Goal: Task Accomplishment & Management: Use online tool/utility

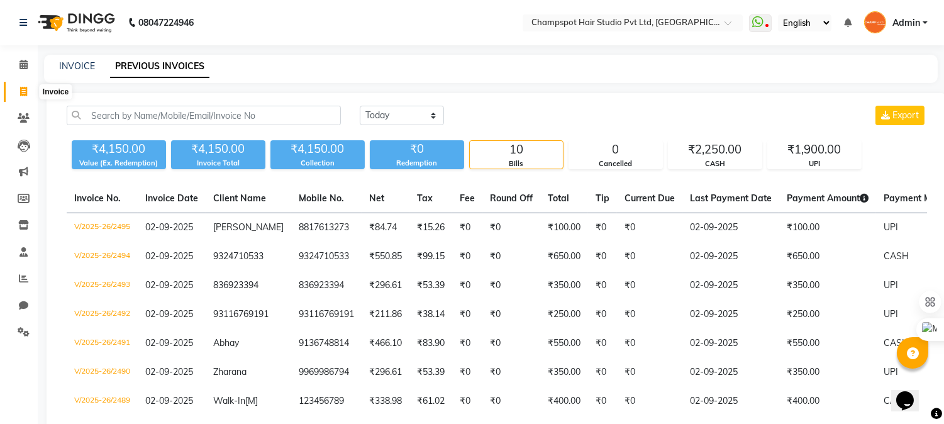
click at [24, 85] on span at bounding box center [24, 92] width 22 height 14
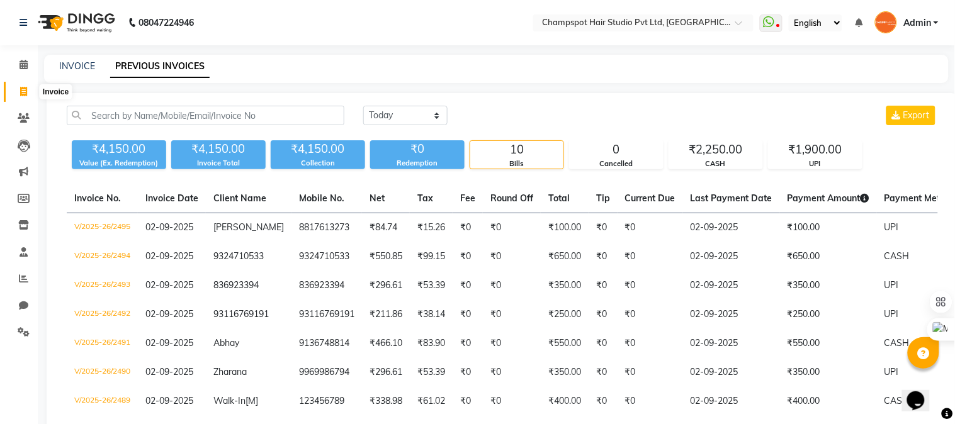
select select "service"
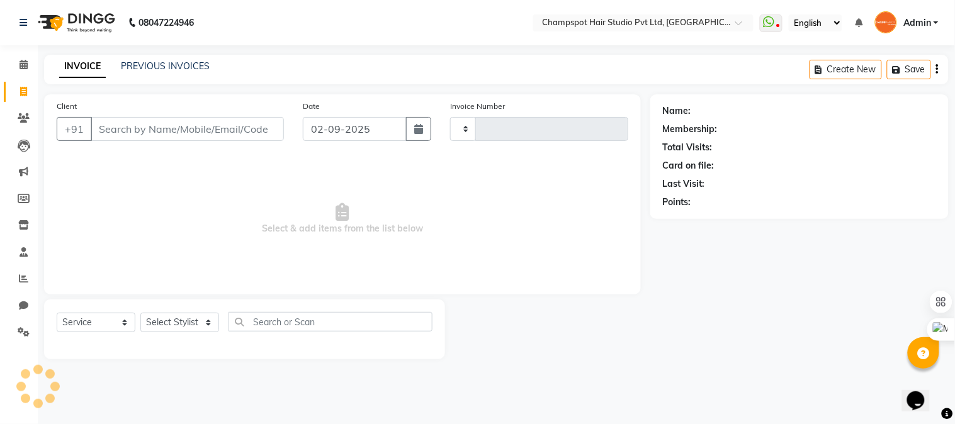
type input "2497"
select select "7690"
click at [114, 129] on input "Client" at bounding box center [187, 129] width 193 height 24
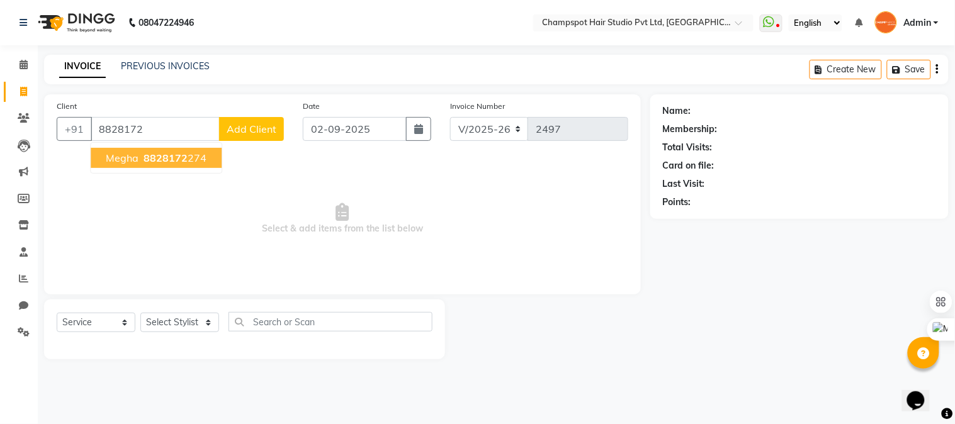
click at [175, 160] on span "8828172" at bounding box center [165, 158] width 44 height 13
type input "8828172274"
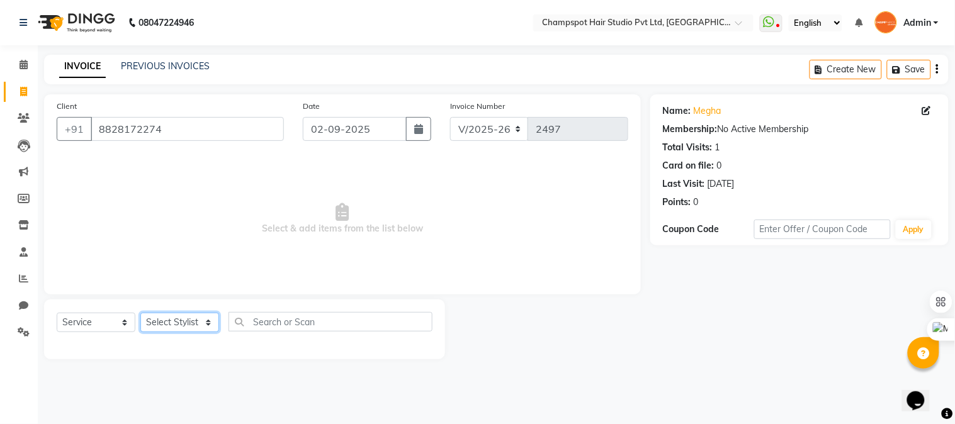
click at [191, 325] on select "Select Stylist Admin [PERSON_NAME] [PERSON_NAME] [PERSON_NAME] [PERSON_NAME] [P…" at bounding box center [179, 323] width 79 height 20
select select "69009"
click at [140, 313] on select "Select Stylist Admin [PERSON_NAME] [PERSON_NAME] [PERSON_NAME] [PERSON_NAME] [P…" at bounding box center [179, 323] width 79 height 20
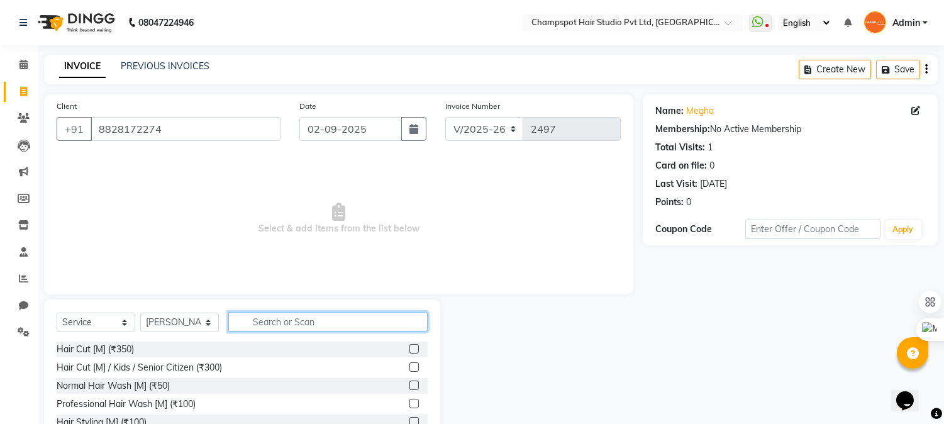
drag, startPoint x: 281, startPoint y: 325, endPoint x: 255, endPoint y: 315, distance: 27.7
click at [281, 325] on input "text" at bounding box center [327, 322] width 199 height 20
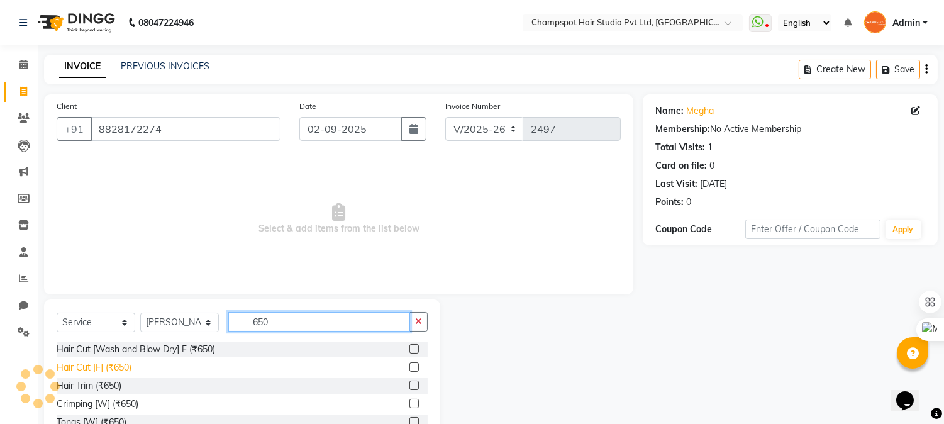
type input "650"
click at [106, 368] on div "Hair Cut [F] (₹650)" at bounding box center [94, 367] width 75 height 13
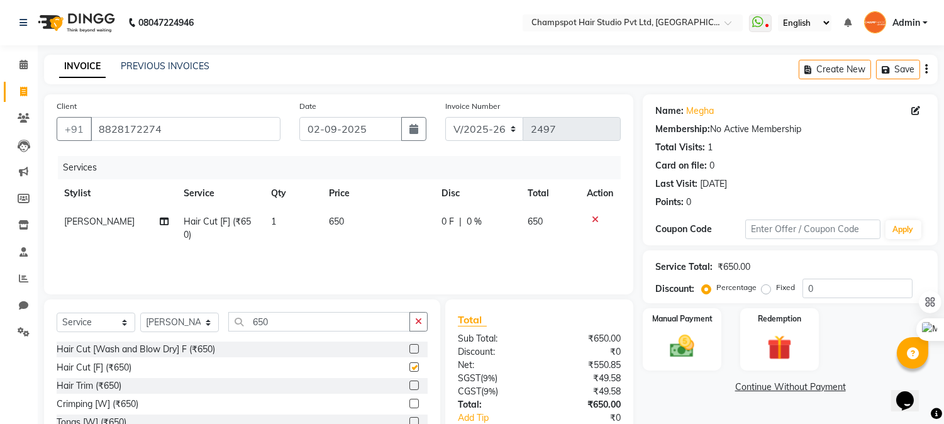
checkbox input "false"
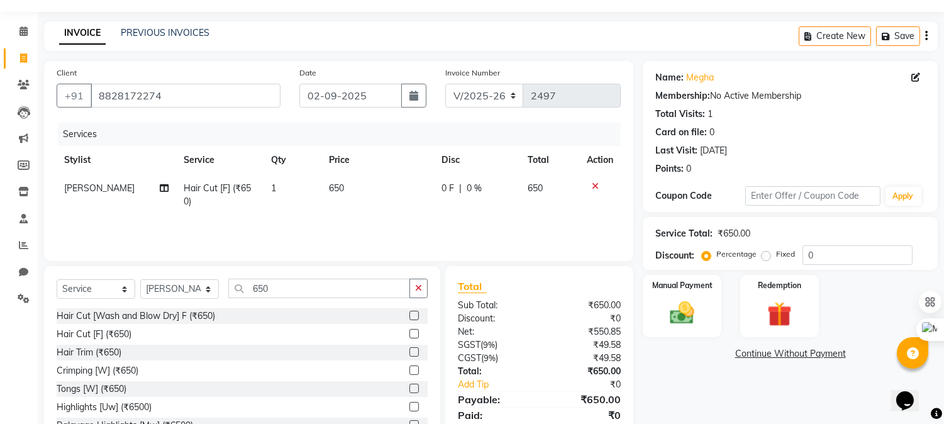
scroll to position [79, 0]
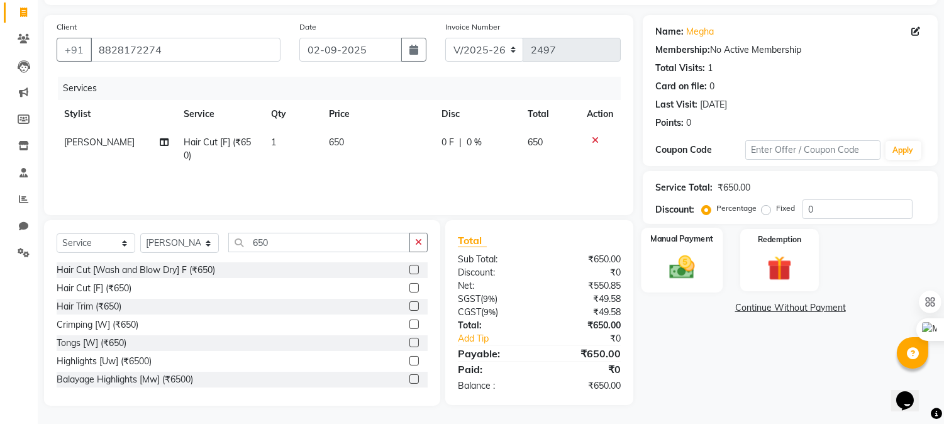
click at [690, 264] on img at bounding box center [683, 268] width 42 height 30
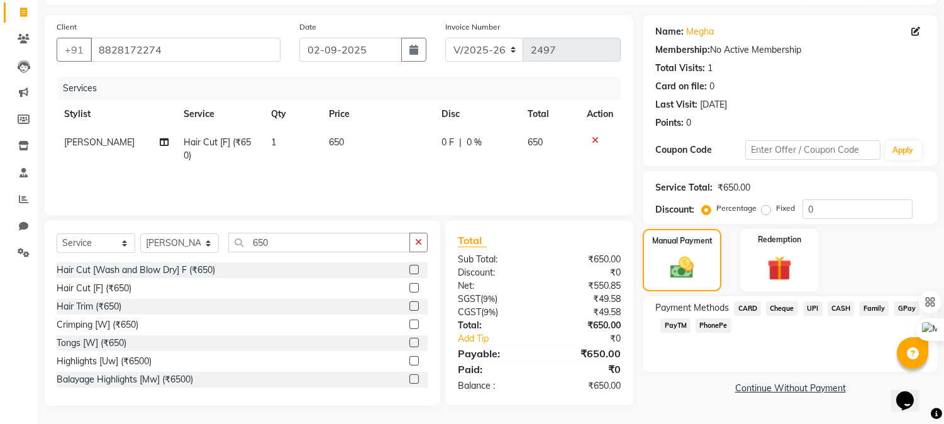
click at [350, 210] on div "Client [PHONE_NUMBER] Date [DATE] Invoice Number V/2025 V/[PHONE_NUMBER] Servic…" at bounding box center [339, 115] width 590 height 200
drag, startPoint x: 187, startPoint y: 266, endPoint x: 196, endPoint y: 267, distance: 8.9
click at [196, 267] on div "Hair Cut [Wash and Blow Dry] F (₹650)" at bounding box center [136, 270] width 159 height 13
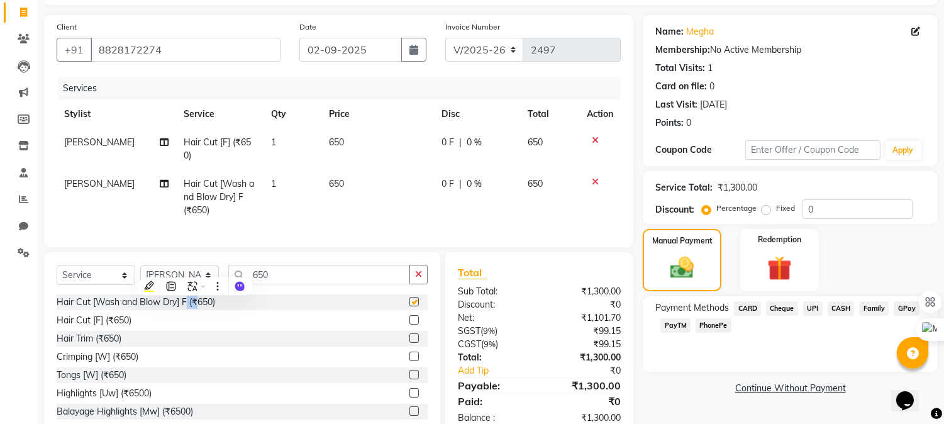
checkbox input "false"
drag, startPoint x: 249, startPoint y: 328, endPoint x: 138, endPoint y: 213, distance: 160.2
click at [138, 213] on td "[PERSON_NAME]" at bounding box center [117, 197] width 120 height 55
select select "69009"
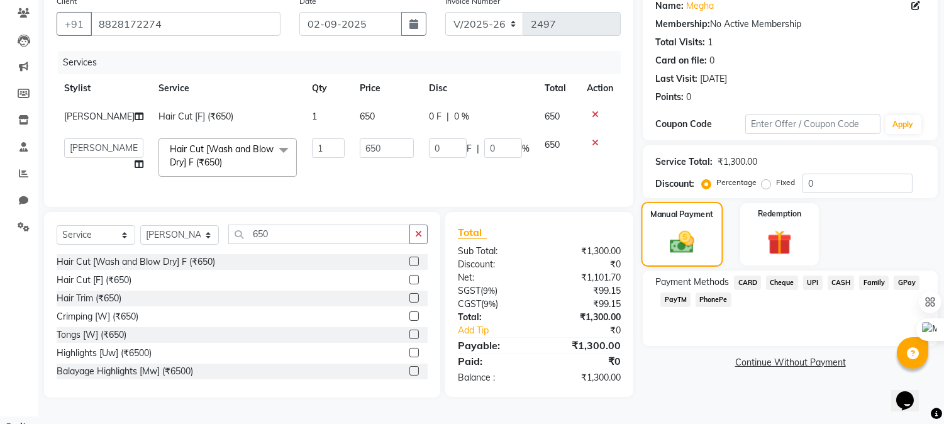
scroll to position [108, 0]
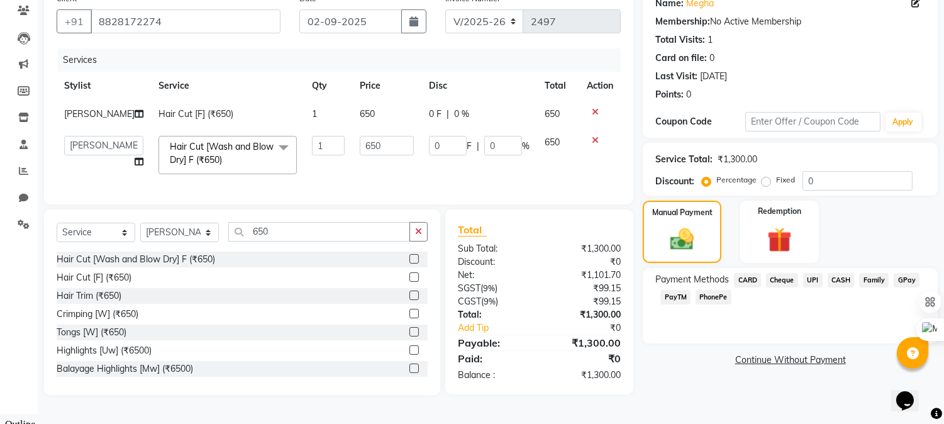
click at [814, 277] on span "UPI" at bounding box center [814, 280] width 20 height 14
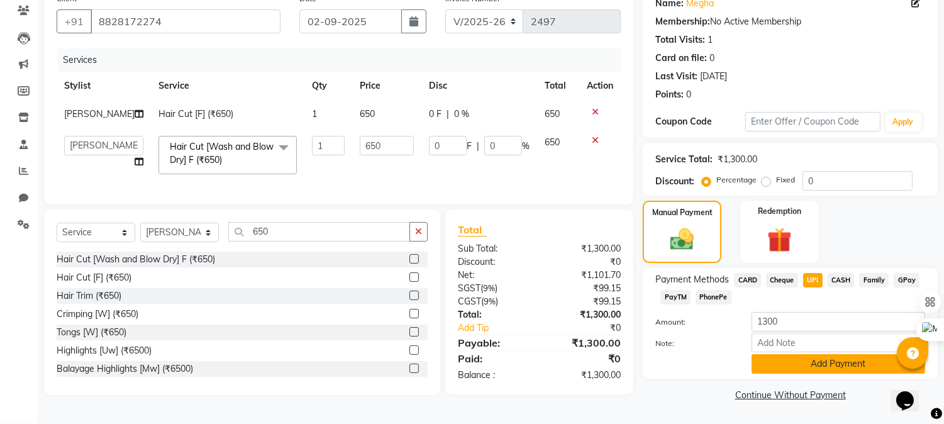
click at [790, 357] on button "Add Payment" at bounding box center [839, 364] width 174 height 20
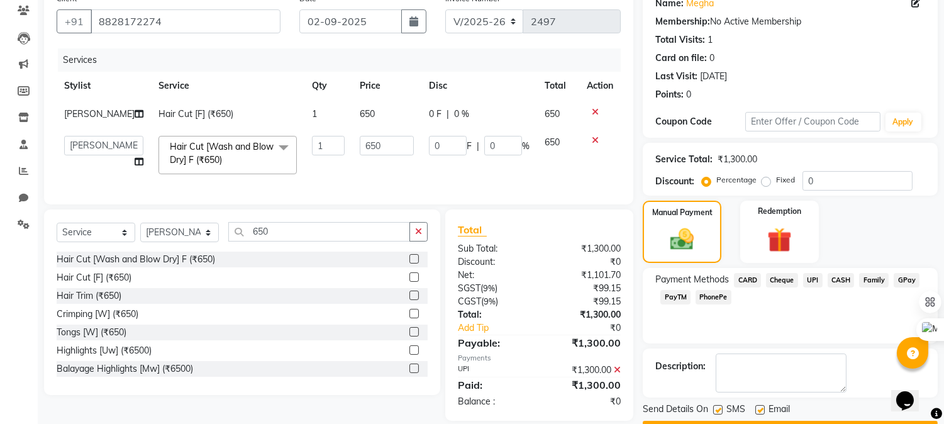
scroll to position [142, 0]
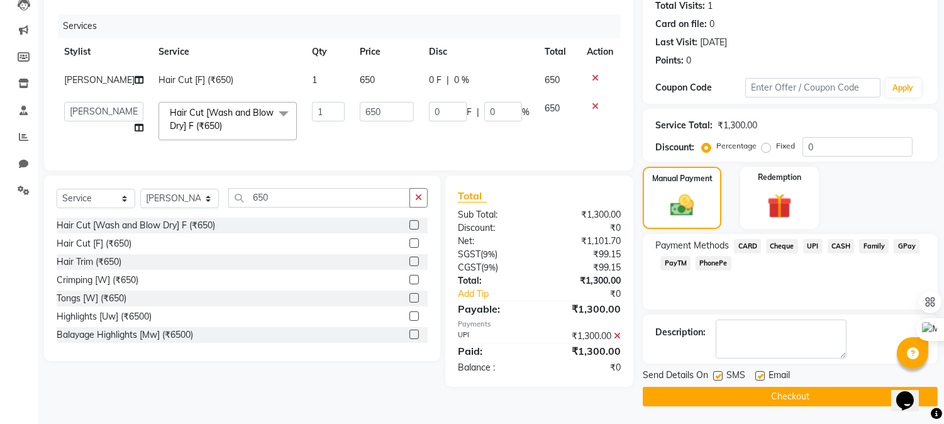
click at [780, 395] on button "Checkout" at bounding box center [790, 397] width 295 height 20
